Goal: Information Seeking & Learning: Check status

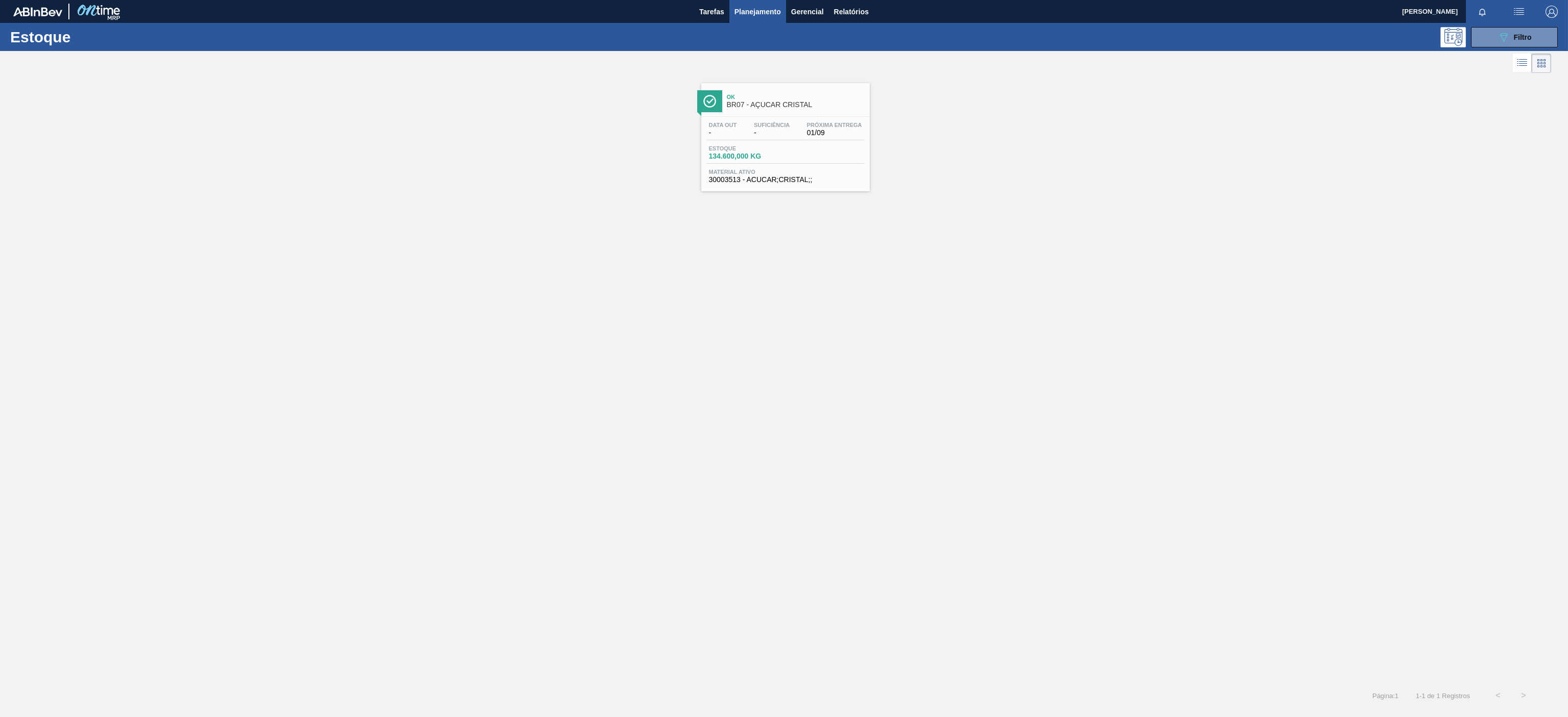
click at [771, 110] on div "Ok BR07 - AÇÚCAR CRISTAL" at bounding box center [795, 101] width 138 height 22
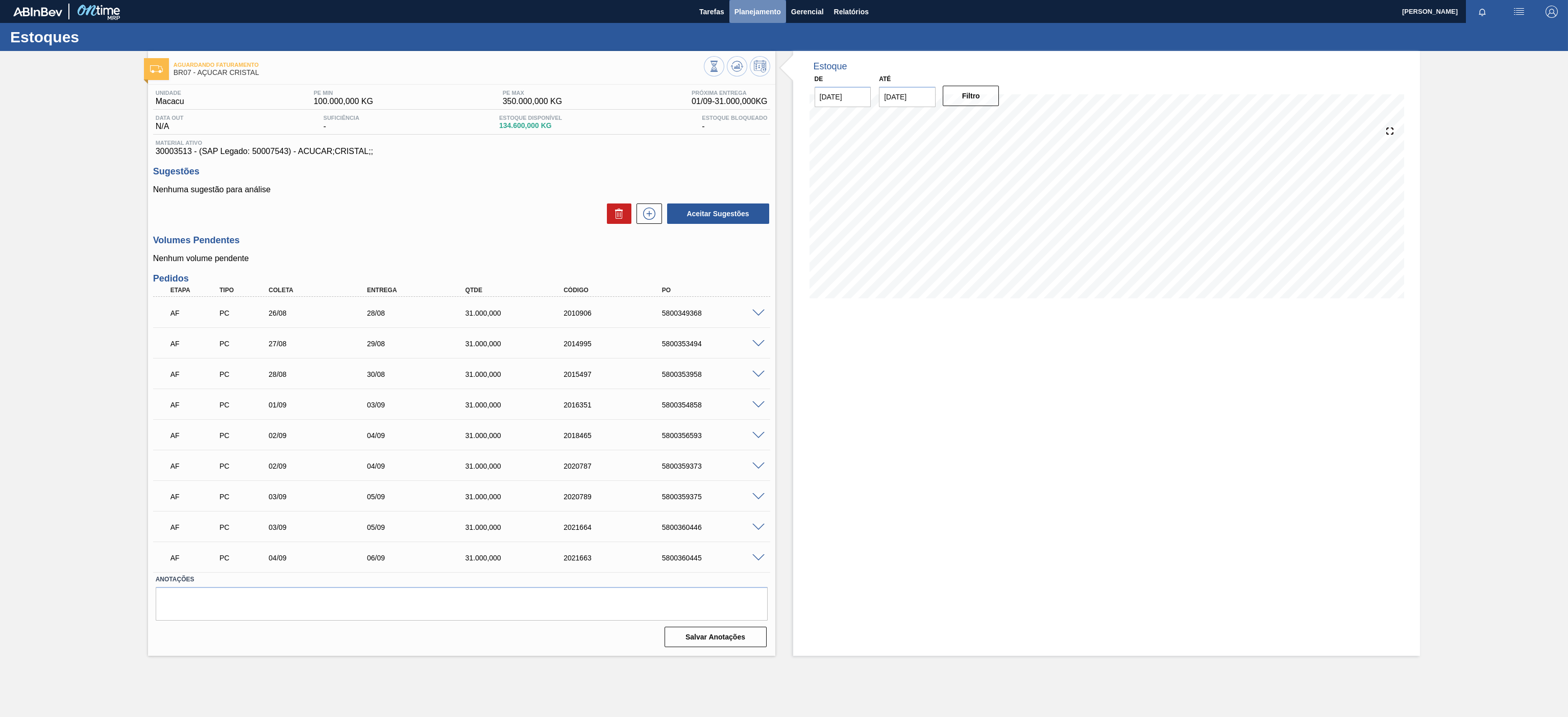
click at [771, 8] on span "Planejamento" at bounding box center [758, 11] width 47 height 12
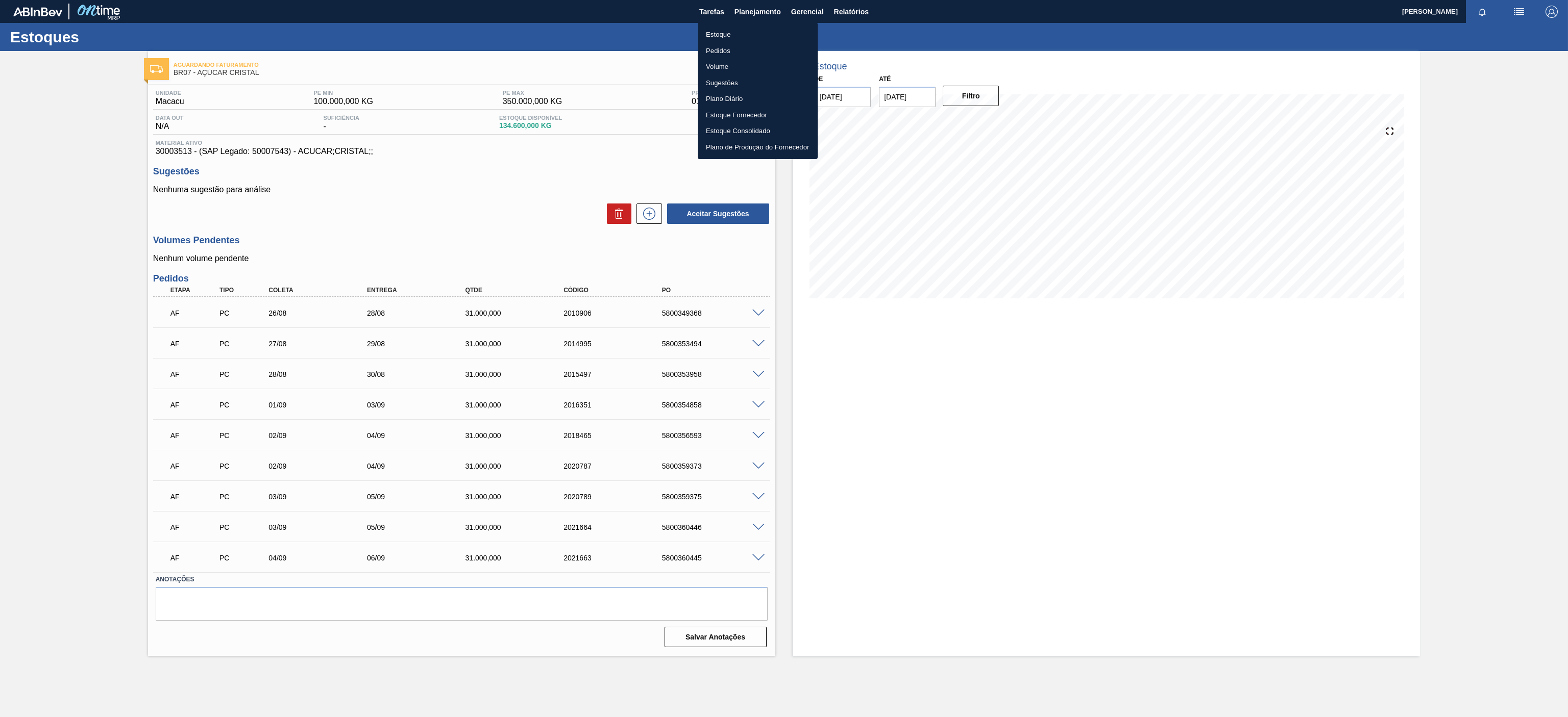
click at [735, 31] on li "Estoque" at bounding box center [758, 34] width 120 height 16
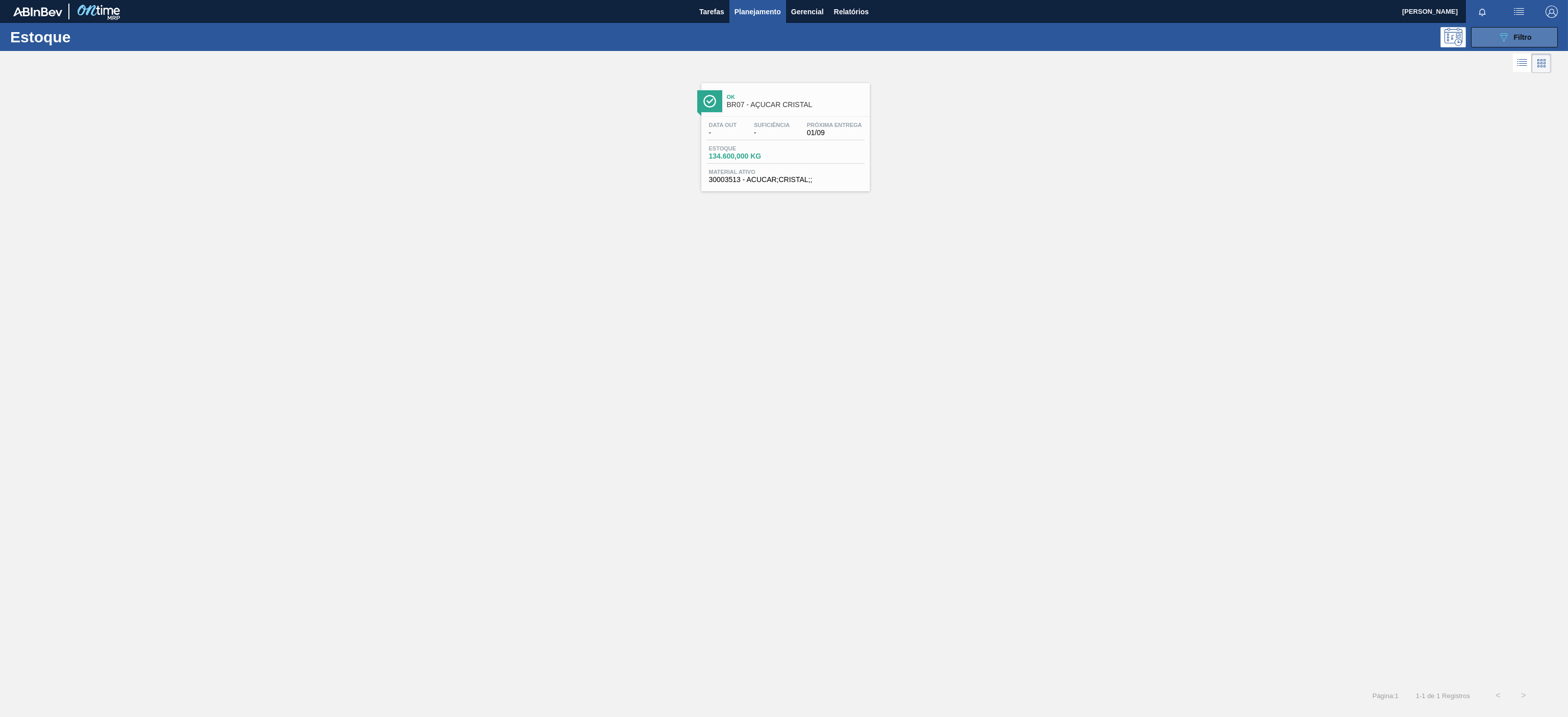
click at [1531, 36] on button "089F7B8B-B2A5-4AFE-B5C0-19BA573D28AC Filtro" at bounding box center [1514, 37] width 87 height 21
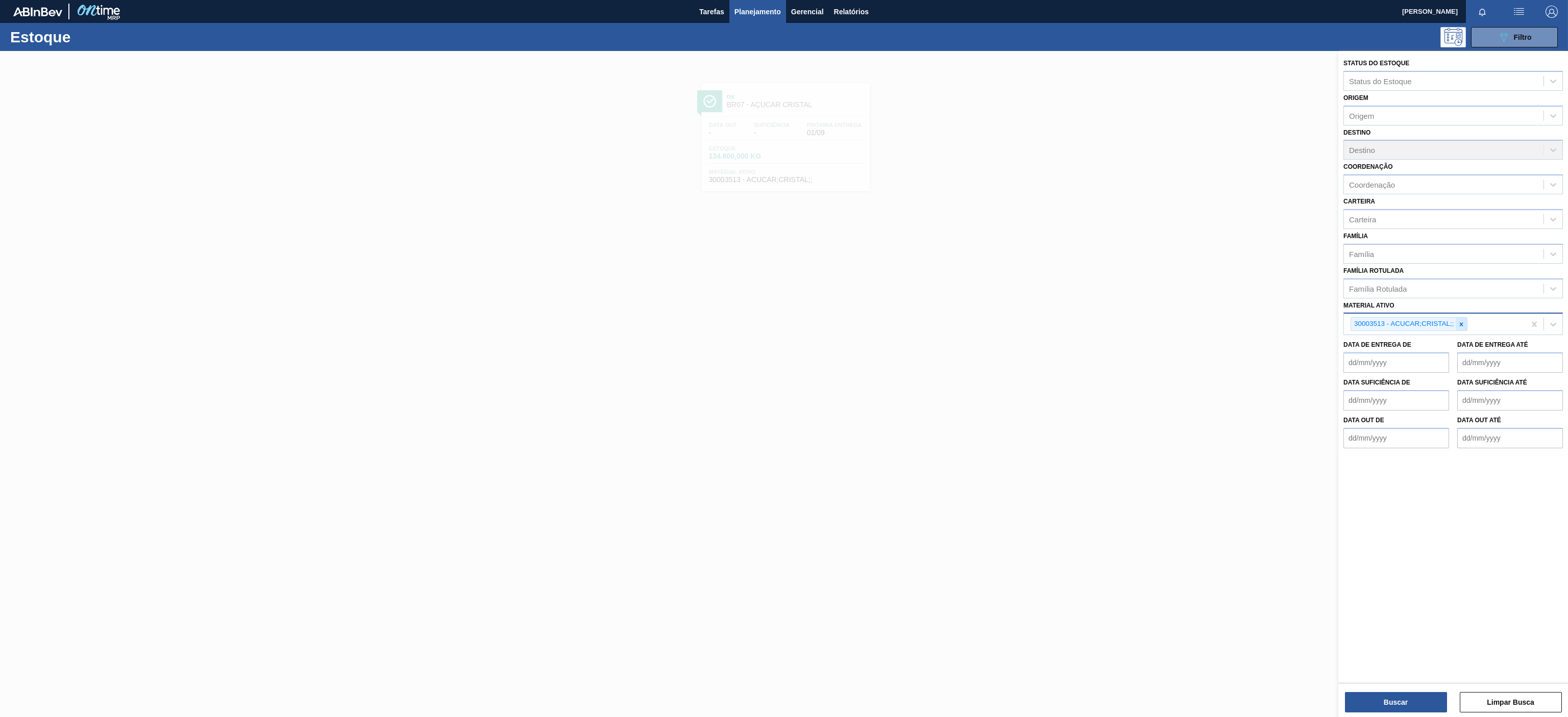
click at [1459, 321] on icon at bounding box center [1461, 324] width 8 height 7
paste ativo "30030680"
type ativo "30030680"
click at [1430, 354] on div "30030680 - TAMPA PLAST INJECAP GCA ZERO NIV24" at bounding box center [1453, 348] width 219 height 19
click at [1371, 707] on button "Buscar" at bounding box center [1395, 702] width 102 height 21
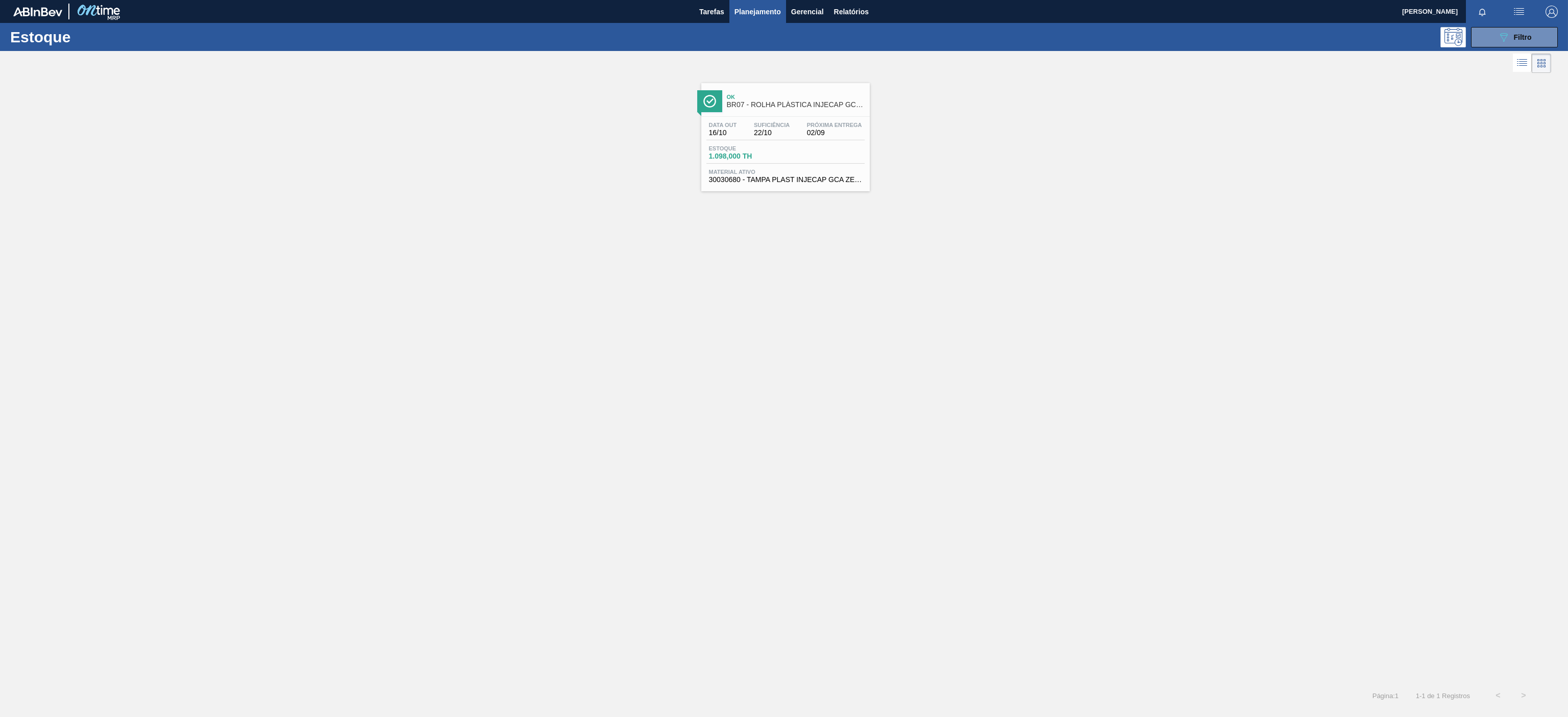
click at [796, 104] on span "BR07 - ROLHA PLÁSTICA INJECAP GCA ZERO SHORT" at bounding box center [795, 105] width 138 height 7
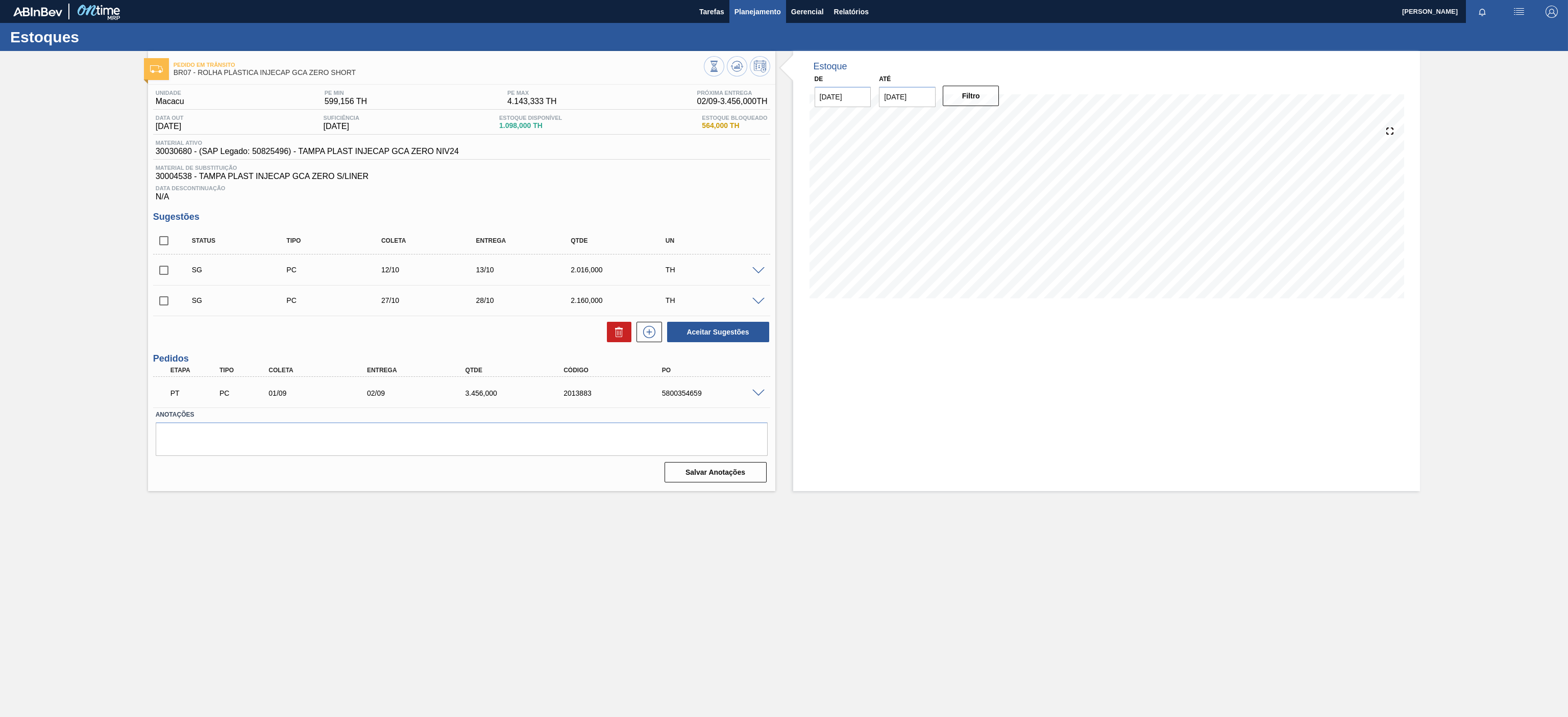
click at [761, 19] on button "Planejamento" at bounding box center [758, 11] width 56 height 22
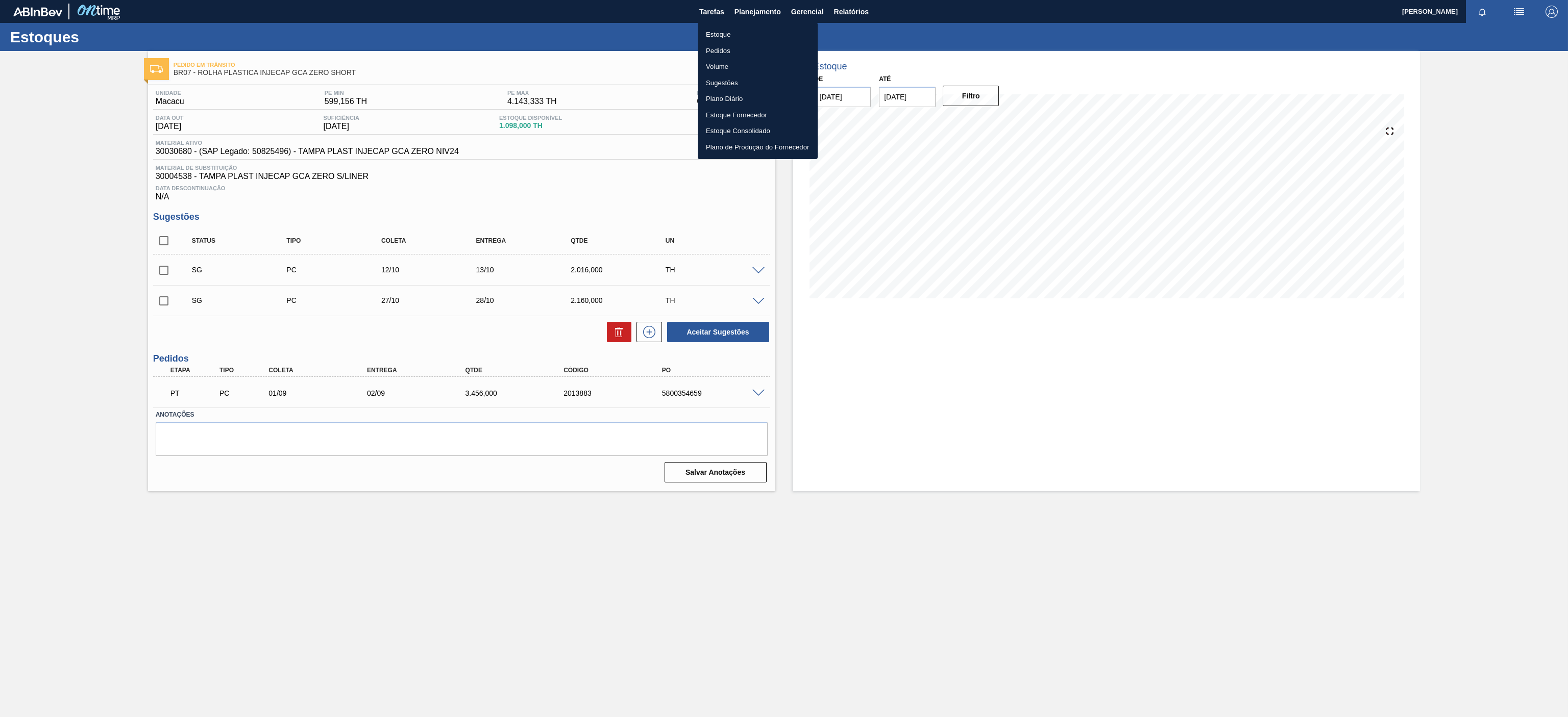
click at [727, 26] on li "Estoque" at bounding box center [758, 34] width 120 height 16
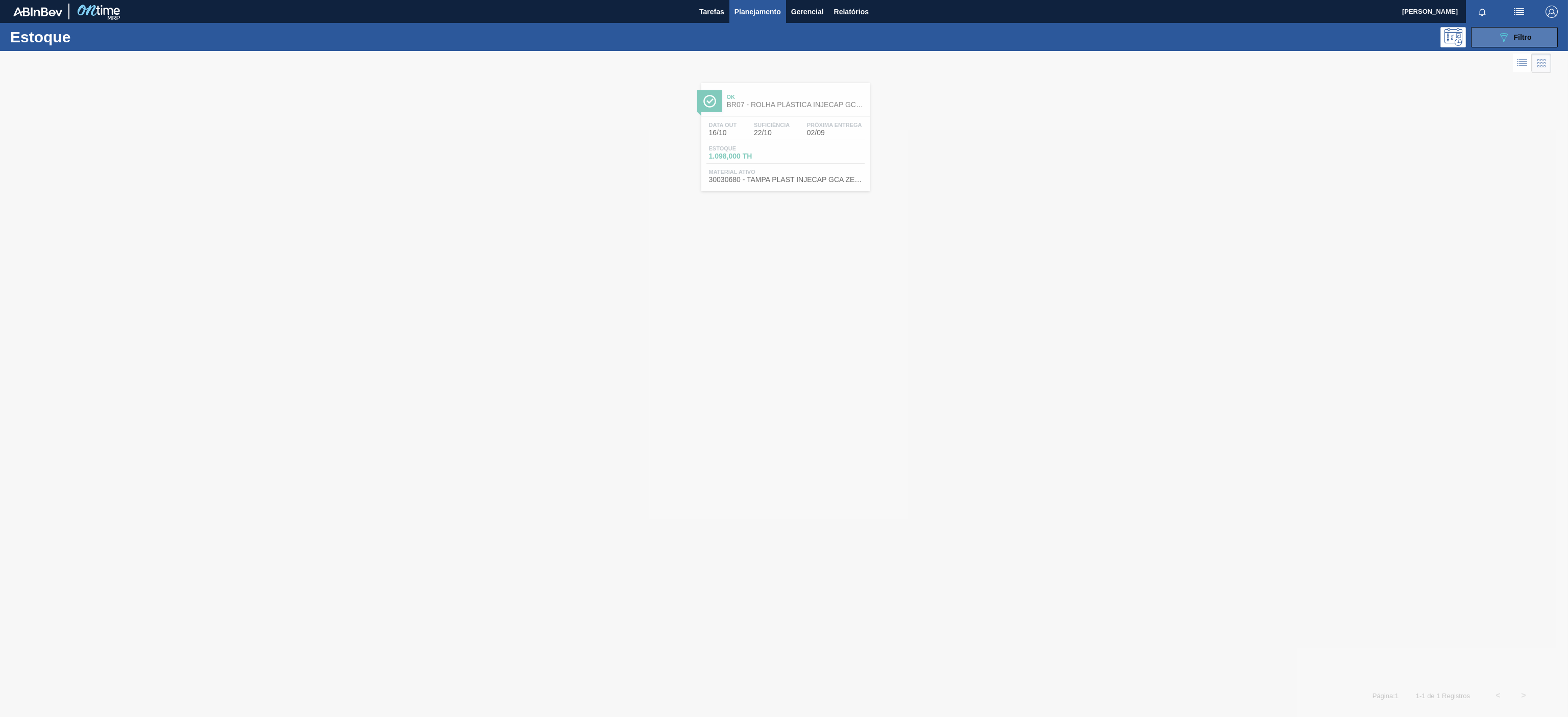
click at [1526, 45] on button "089F7B8B-B2A5-4AFE-B5C0-19BA573D28AC Filtro" at bounding box center [1514, 37] width 87 height 21
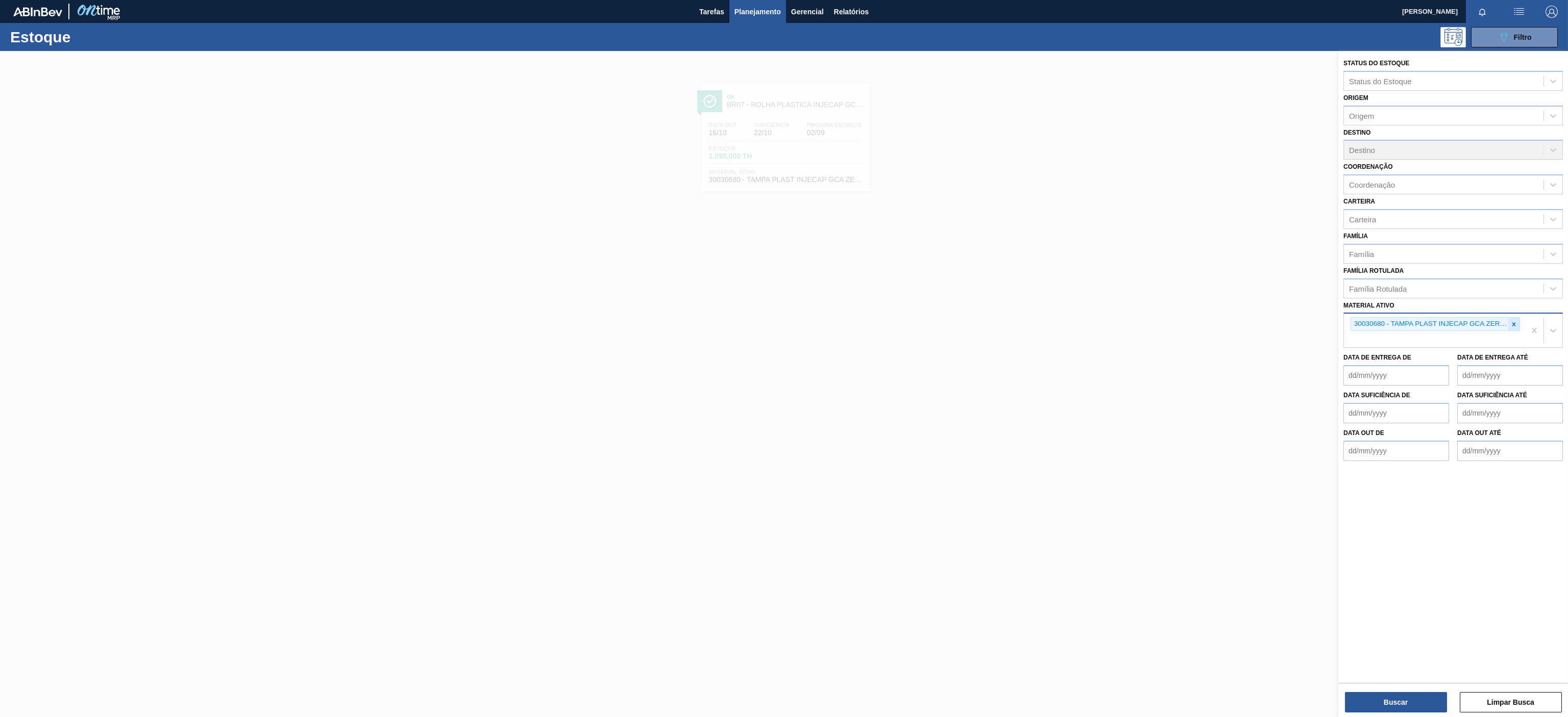
click at [1512, 323] on icon at bounding box center [1514, 324] width 4 height 4
paste ativo "30003806"
type ativo "30003806"
click at [1409, 346] on div "30003806 - ROT PLAST 200ML H GCA NIV22" at bounding box center [1453, 348] width 219 height 19
click at [1374, 713] on div "Status do Estoque Status do Estoque Origem Origem Destino Destino Coordenação C…" at bounding box center [1453, 384] width 230 height 668
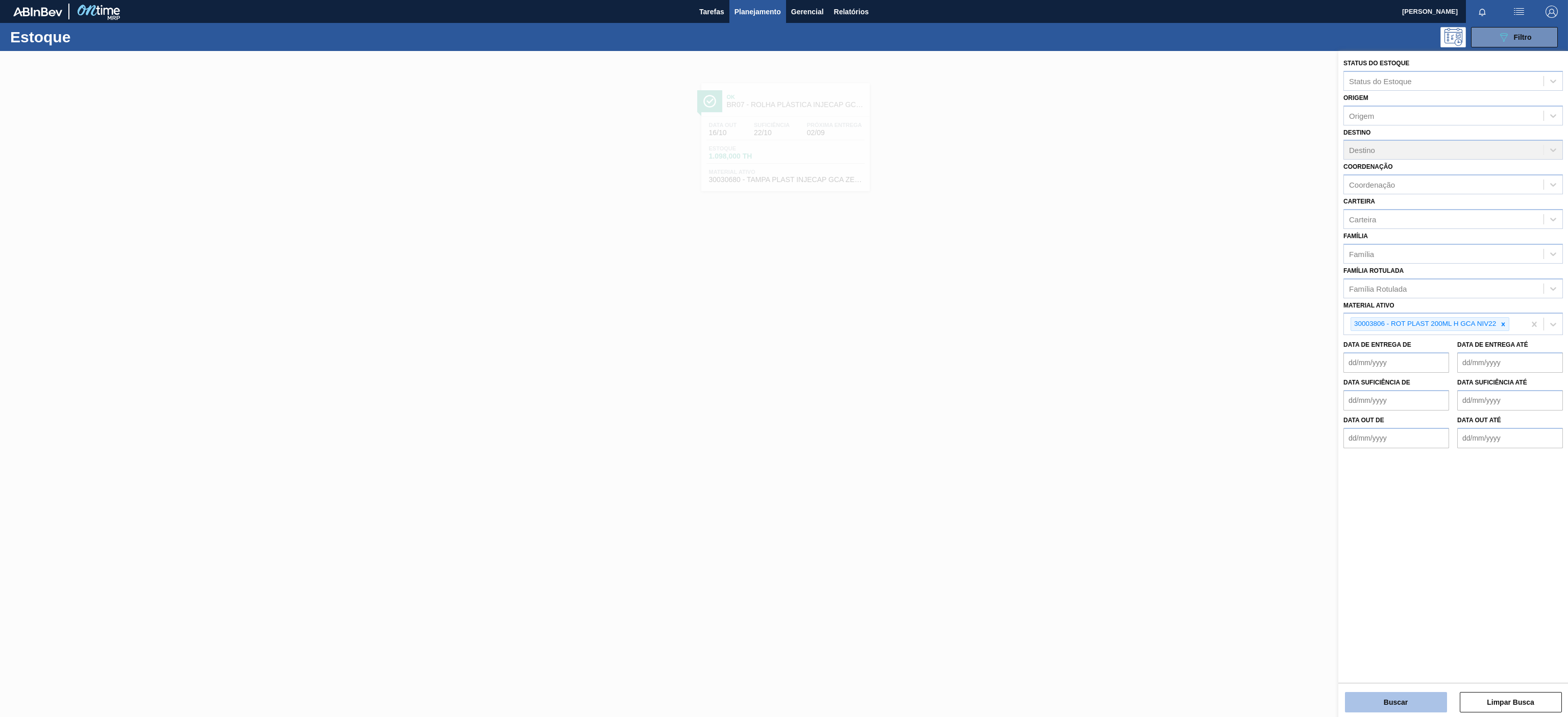
click at [1384, 704] on button "Buscar" at bounding box center [1395, 702] width 102 height 21
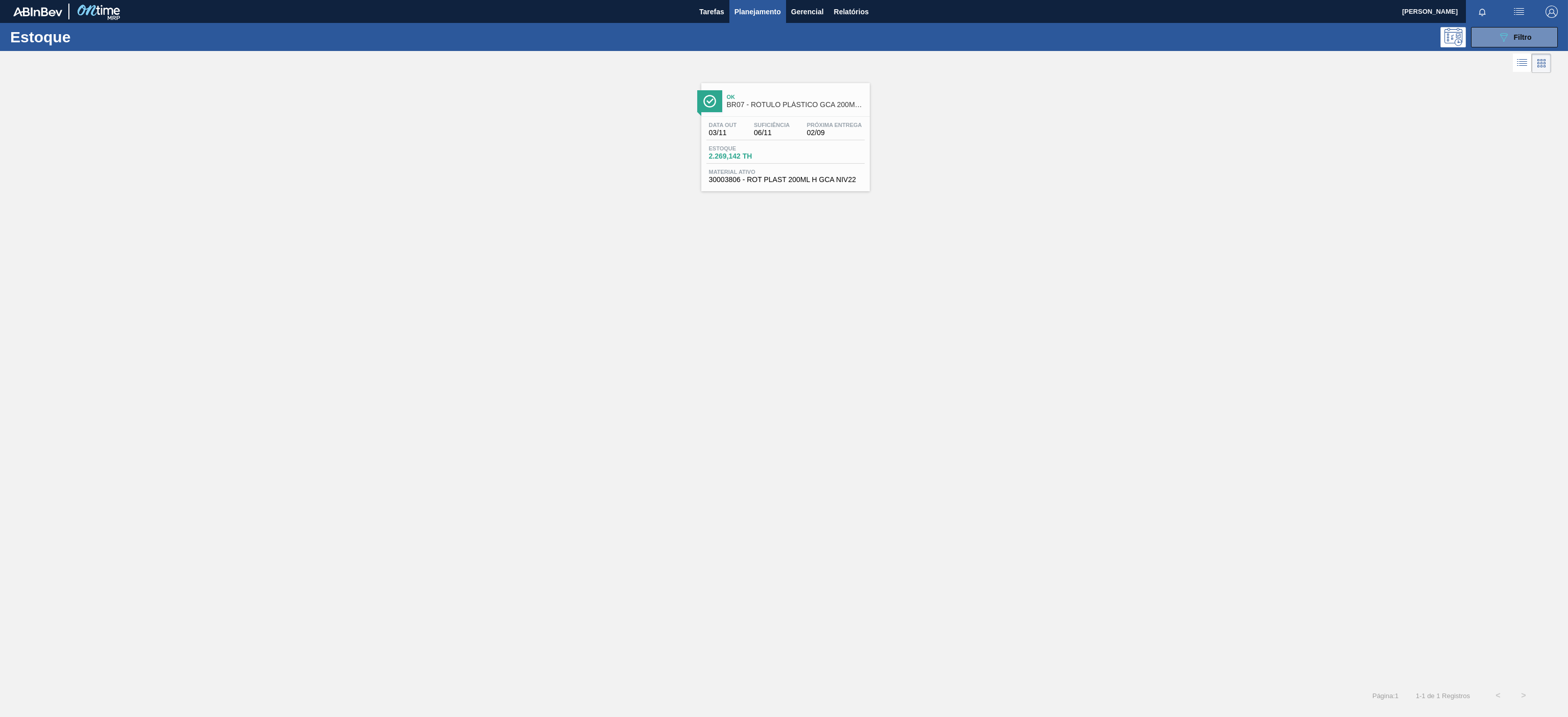
click at [798, 97] on span "Ok" at bounding box center [795, 97] width 138 height 7
